Goal: Find specific page/section: Locate a particular part of the current website

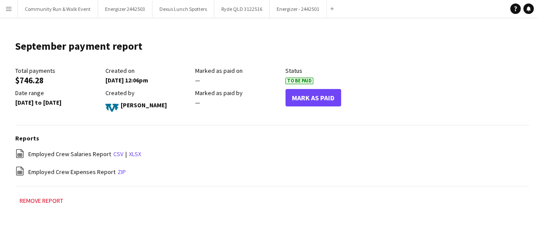
click at [3, 4] on button "Menu" at bounding box center [8, 8] width 17 height 17
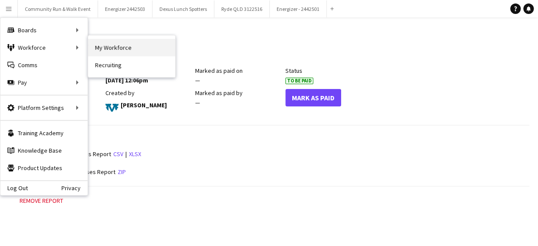
click at [108, 48] on link "My Workforce" at bounding box center [131, 47] width 87 height 17
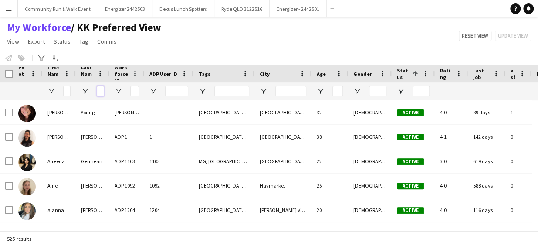
click at [100, 91] on input "Last Name Filter Input" at bounding box center [100, 91] width 7 height 10
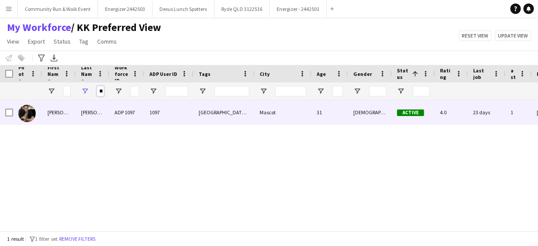
type input "****"
click at [28, 115] on img at bounding box center [26, 113] width 17 height 17
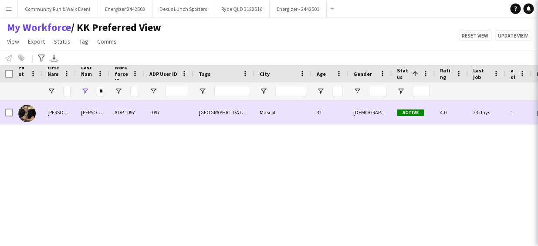
scroll to position [0, 0]
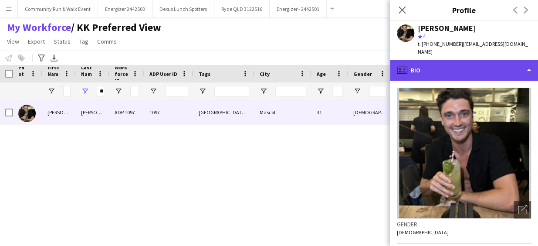
click at [458, 60] on div "profile Bio" at bounding box center [464, 70] width 148 height 21
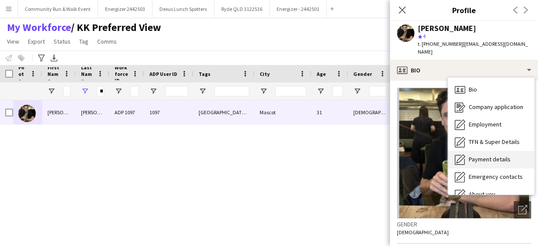
click at [489, 155] on span "Payment details" at bounding box center [490, 159] width 42 height 8
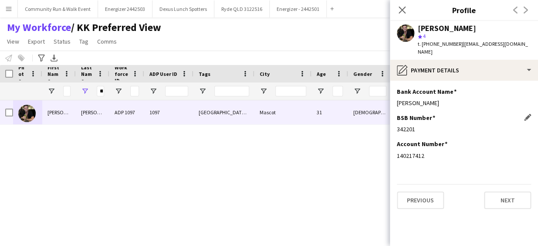
drag, startPoint x: 424, startPoint y: 122, endPoint x: 399, endPoint y: 121, distance: 25.3
click at [399, 125] on div "342201" at bounding box center [464, 129] width 134 height 8
drag, startPoint x: 399, startPoint y: 121, endPoint x: 440, endPoint y: 119, distance: 41.0
click at [440, 125] on div "342201" at bounding box center [464, 129] width 134 height 8
drag, startPoint x: 419, startPoint y: 120, endPoint x: 396, endPoint y: 121, distance: 22.7
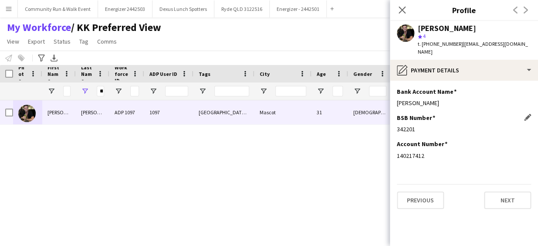
drag, startPoint x: 396, startPoint y: 121, endPoint x: 422, endPoint y: 122, distance: 25.3
drag, startPoint x: 422, startPoint y: 122, endPoint x: 397, endPoint y: 122, distance: 24.9
click at [397, 125] on div "342201" at bounding box center [464, 129] width 134 height 8
copy div "342201"
drag, startPoint x: 431, startPoint y: 147, endPoint x: 396, endPoint y: 149, distance: 35.0
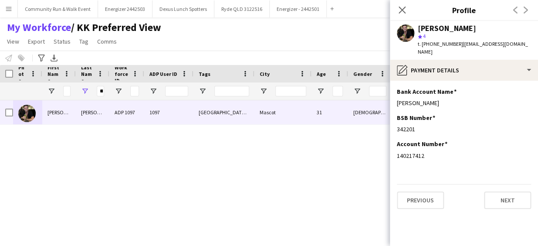
click at [396, 149] on app-section-data-types "Bank Account Name Edit this field [PERSON_NAME] BSB Number Edit this field 3422…" at bounding box center [464, 163] width 148 height 165
copy div "140217412‬"
